Goal: Navigation & Orientation: Find specific page/section

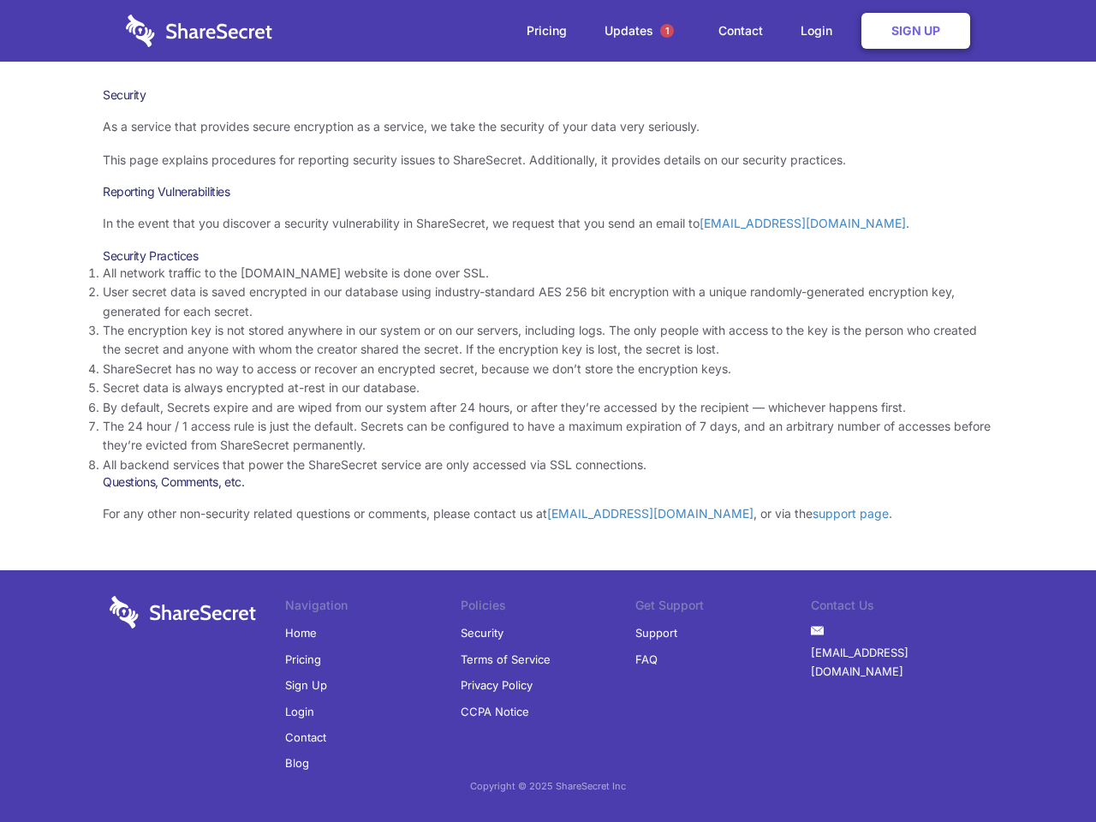
click at [548, 411] on li "By default, Secrets expire and are wiped from our system after 24 hours, or aft…" at bounding box center [548, 407] width 890 height 19
click at [667, 31] on span "1" at bounding box center [667, 31] width 14 height 14
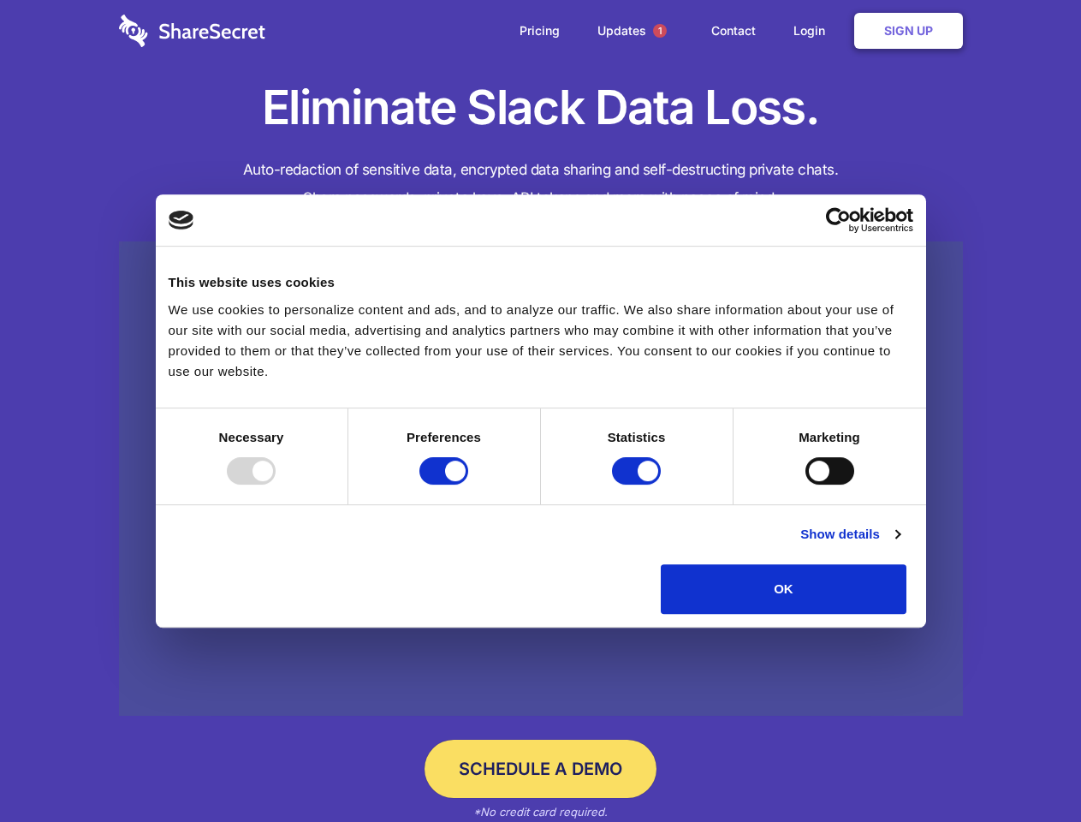
click at [276, 485] on div at bounding box center [251, 470] width 49 height 27
click at [468, 485] on input "Preferences" at bounding box center [443, 470] width 49 height 27
checkbox input "false"
click at [639, 485] on input "Statistics" at bounding box center [636, 470] width 49 height 27
checkbox input "false"
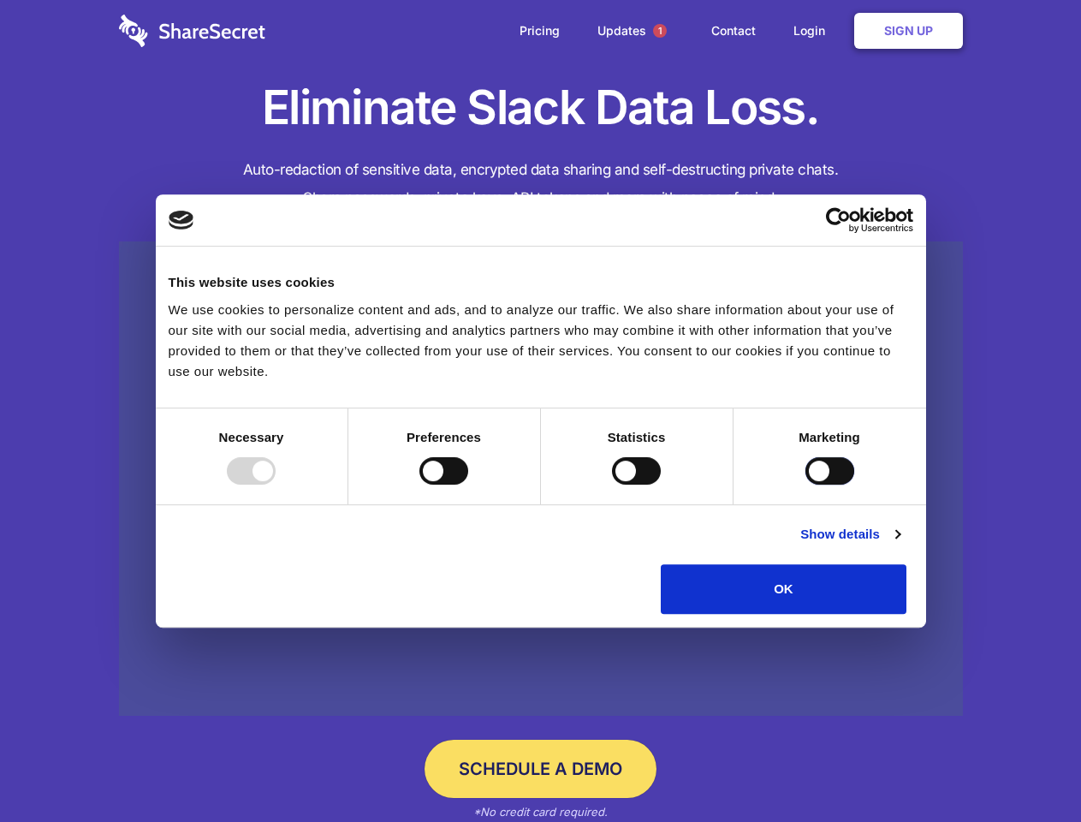
click at [806, 485] on input "Marketing" at bounding box center [830, 470] width 49 height 27
checkbox input "true"
click at [900, 544] on link "Show details" at bounding box center [849, 534] width 99 height 21
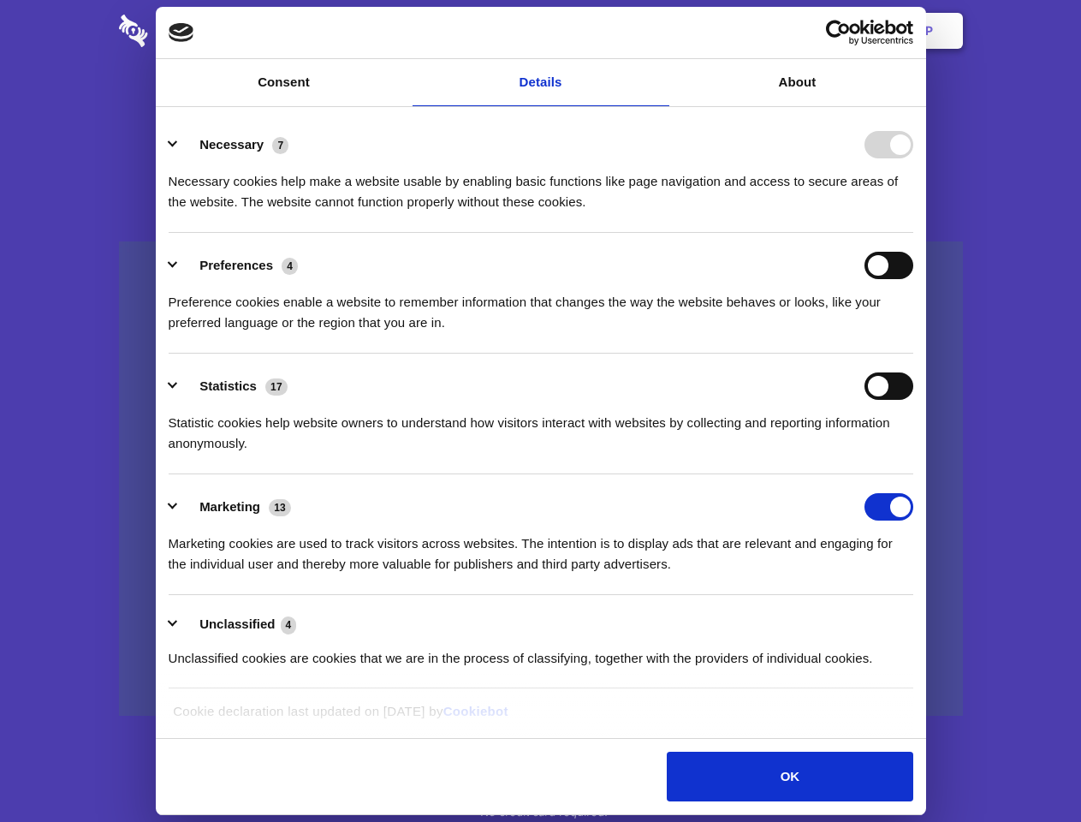
click at [913, 233] on li "Necessary 7 Necessary cookies help make a website usable by enabling basic func…" at bounding box center [541, 172] width 745 height 121
click at [659, 31] on span "1" at bounding box center [660, 31] width 14 height 14
